Goal: Check status: Check status

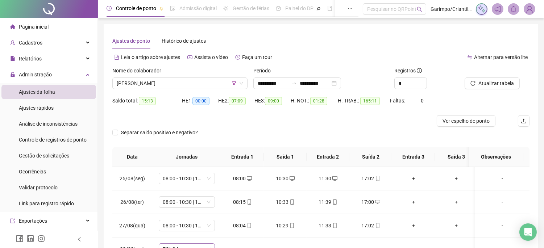
click at [464, 78] on button "Atualizar tabela" at bounding box center [491, 84] width 55 height 12
click at [148, 84] on span "[PERSON_NAME]" at bounding box center [180, 83] width 126 height 11
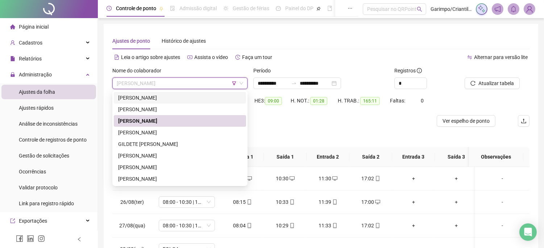
click at [148, 101] on div "[PERSON_NAME]" at bounding box center [180, 98] width 124 height 8
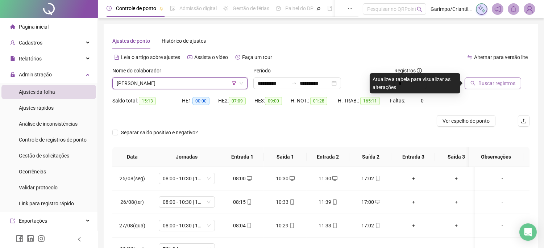
click at [480, 88] on button "Buscar registros" at bounding box center [492, 84] width 57 height 12
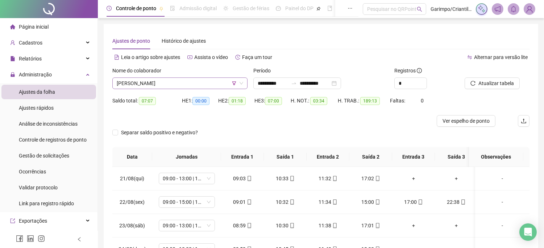
click at [172, 81] on span "[PERSON_NAME]" at bounding box center [180, 83] width 126 height 11
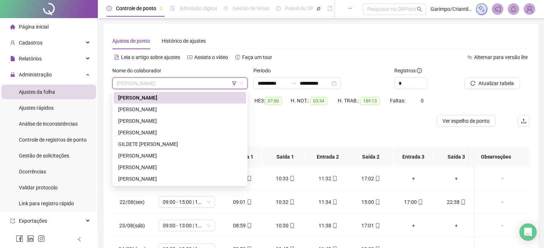
click at [172, 95] on div "[PERSON_NAME]" at bounding box center [180, 98] width 124 height 8
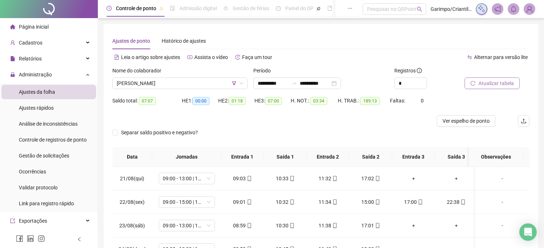
click at [481, 85] on span "Atualizar tabela" at bounding box center [496, 83] width 36 height 8
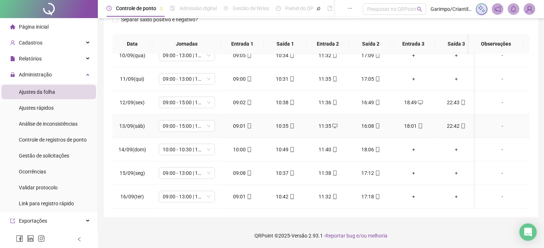
scroll to position [488, 0]
click at [376, 194] on icon "mobile" at bounding box center [377, 196] width 5 height 5
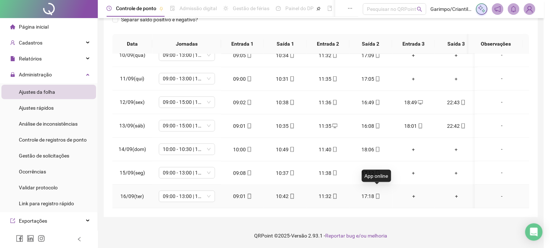
type input "**********"
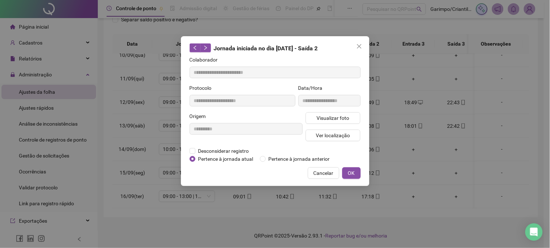
click at [348, 125] on div "Visualizar foto Ver localização" at bounding box center [333, 129] width 58 height 35
click at [341, 118] on span "Visualizar foto" at bounding box center [332, 118] width 33 height 8
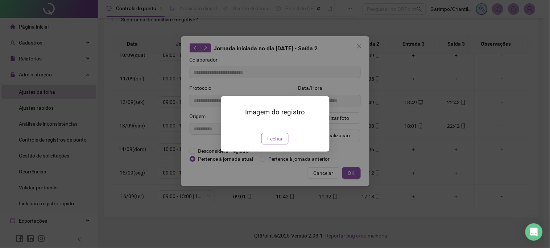
click at [270, 143] on span "Fechar" at bounding box center [275, 139] width 16 height 8
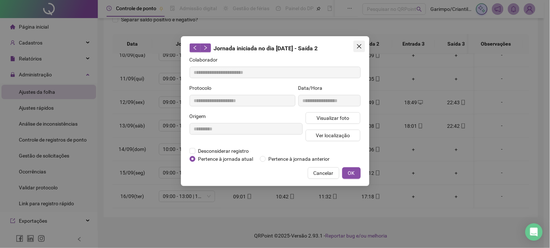
click at [363, 43] on button "Close" at bounding box center [359, 47] width 12 height 12
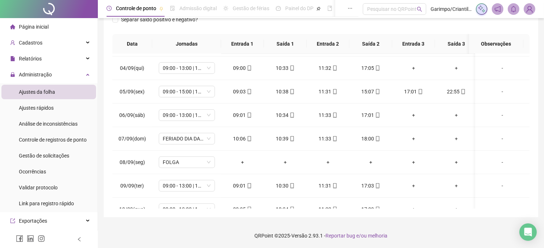
scroll to position [0, 0]
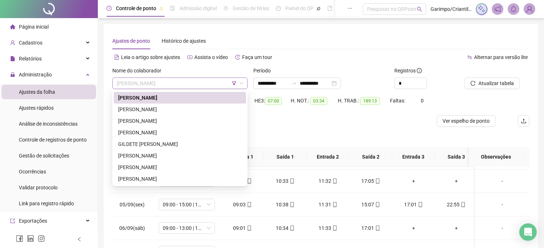
click at [196, 81] on span "[PERSON_NAME]" at bounding box center [180, 83] width 126 height 11
click at [178, 109] on div "[PERSON_NAME]" at bounding box center [180, 109] width 124 height 8
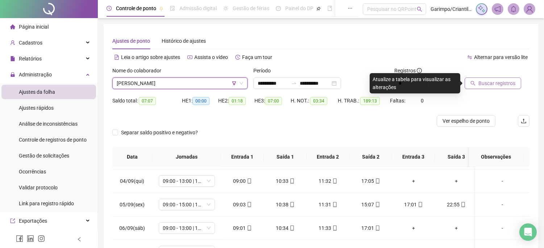
click at [469, 83] on button "Buscar registros" at bounding box center [492, 84] width 57 height 12
